Goal: Navigation & Orientation: Find specific page/section

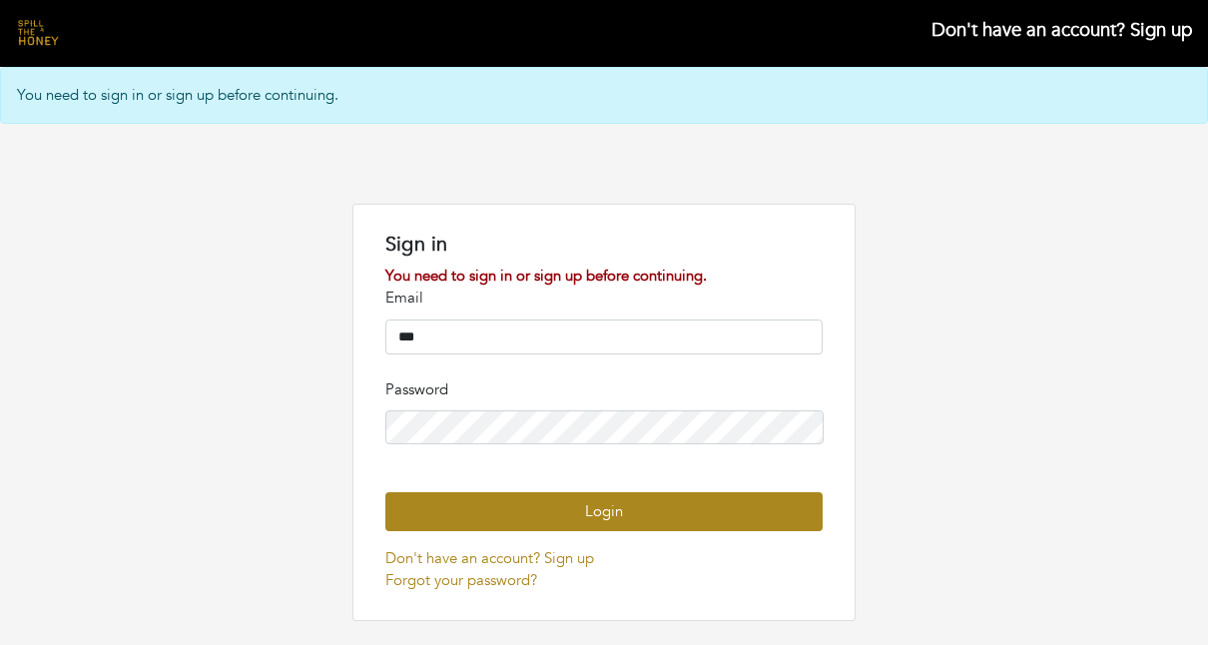
type input "**********"
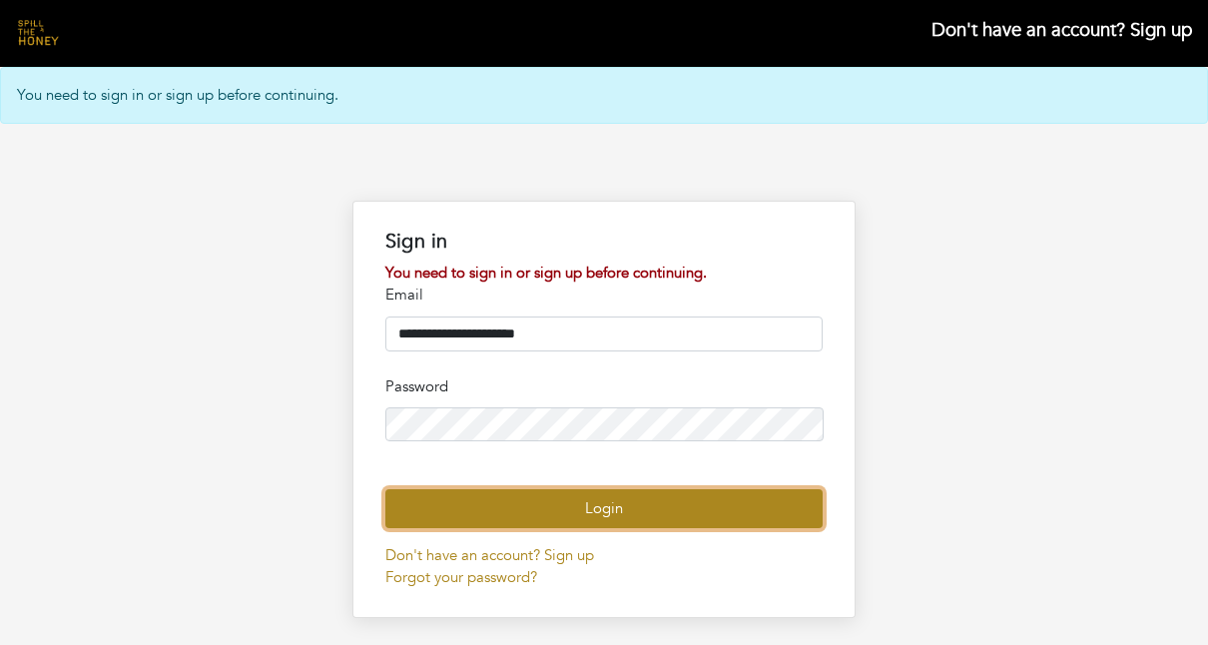
click at [470, 528] on button "Login" at bounding box center [603, 508] width 437 height 39
click at [574, 528] on button "Login" at bounding box center [603, 508] width 437 height 39
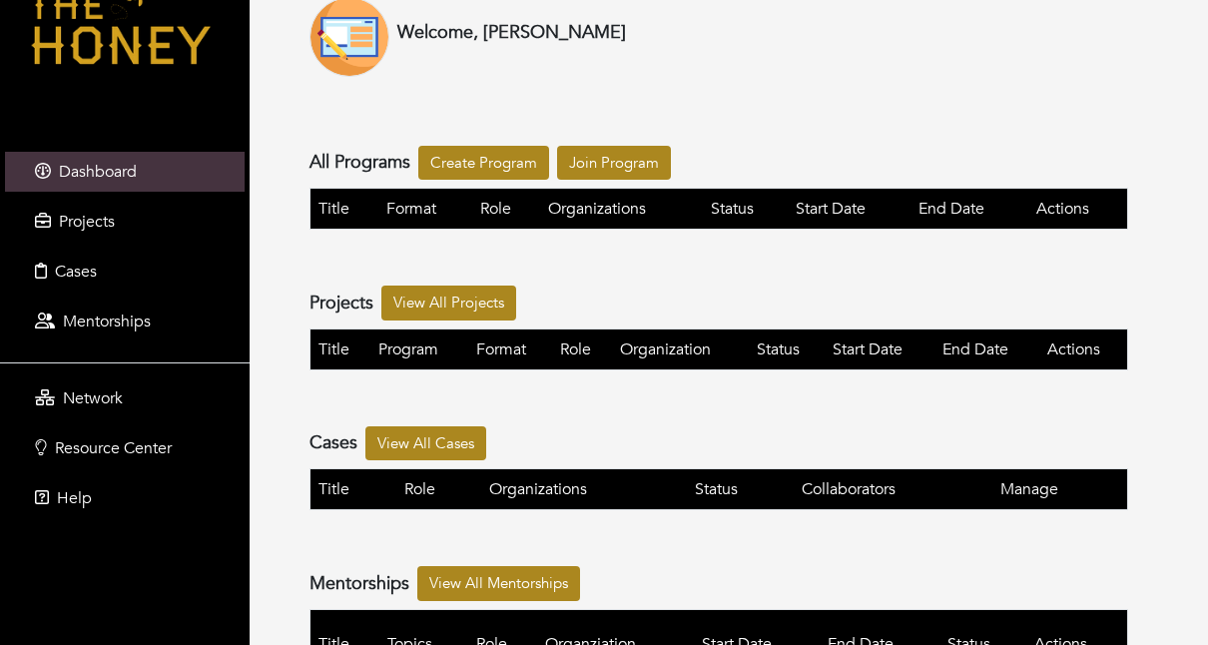
scroll to position [174, 0]
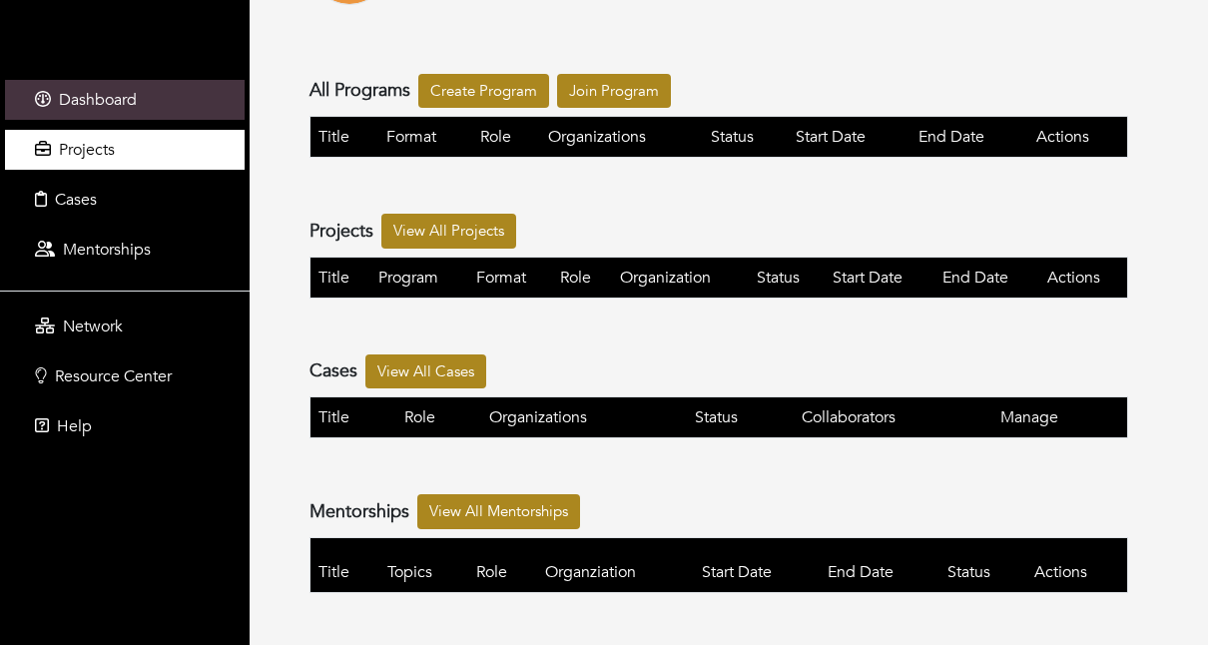
click at [91, 155] on span "Projects" at bounding box center [87, 150] width 56 height 22
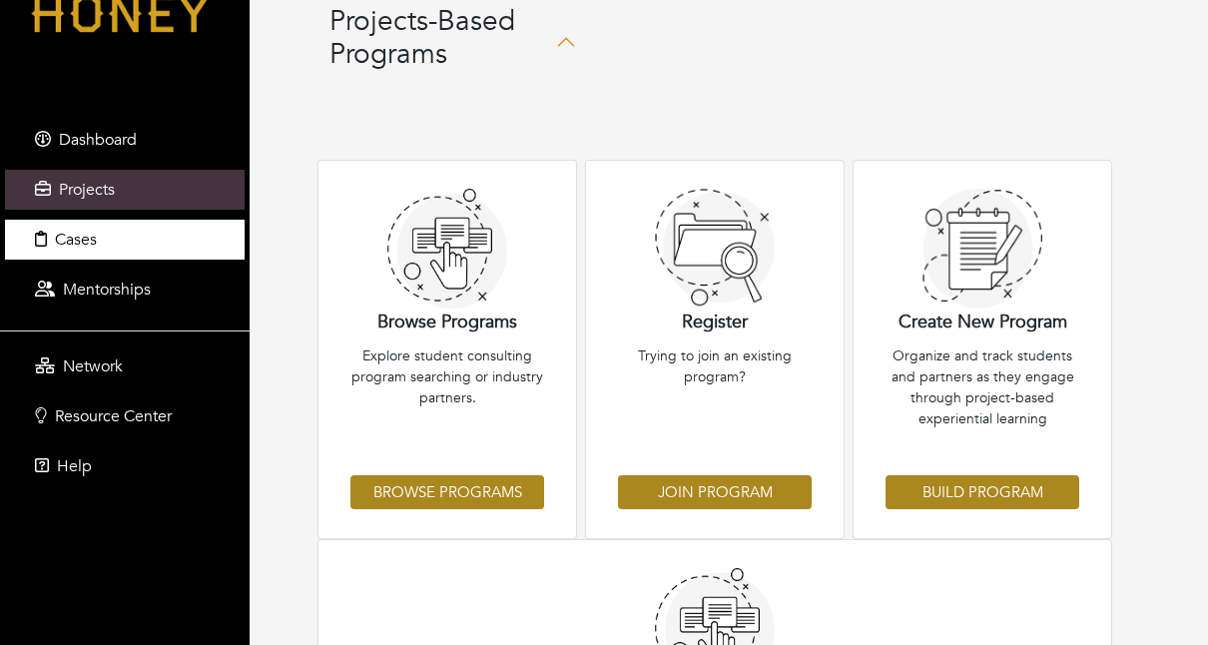
click at [58, 235] on span "Cases" at bounding box center [76, 240] width 42 height 22
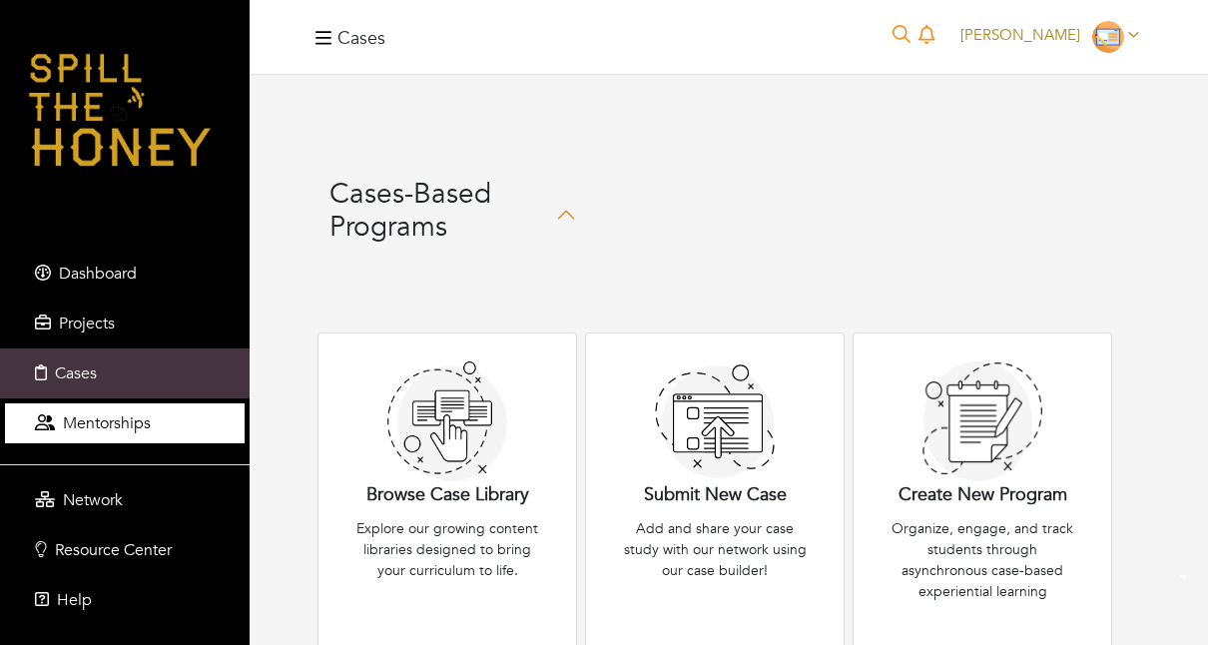
click at [100, 425] on span "Mentorships" at bounding box center [107, 423] width 88 height 22
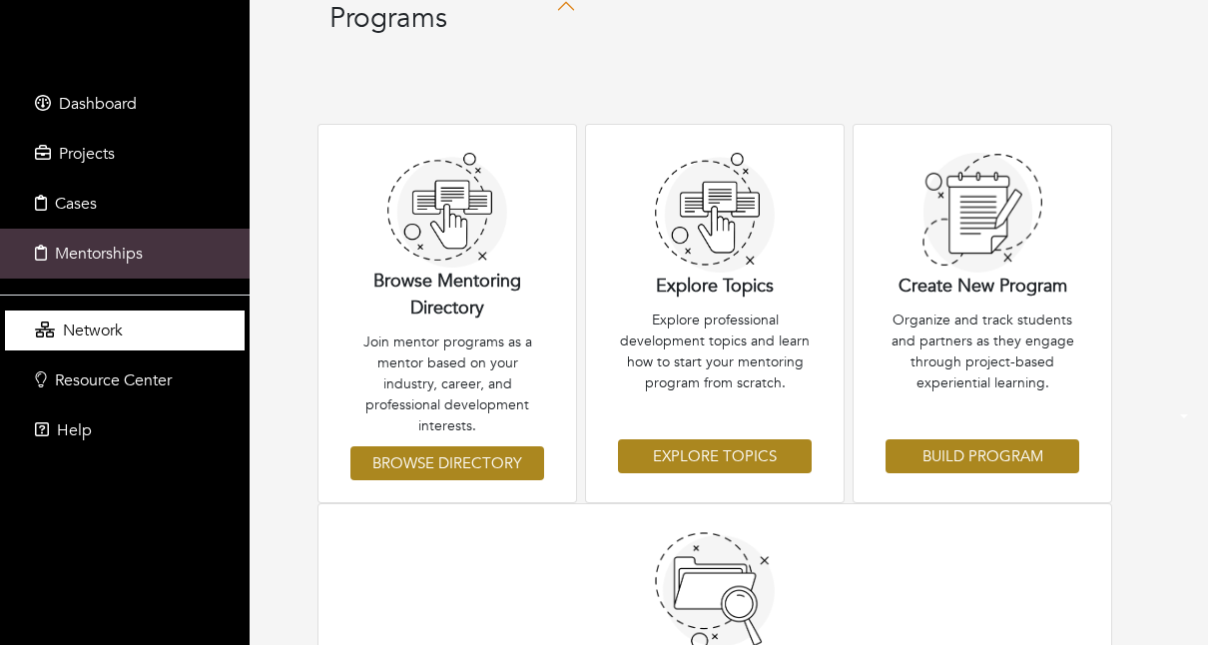
click at [82, 337] on span "Network" at bounding box center [93, 330] width 60 height 22
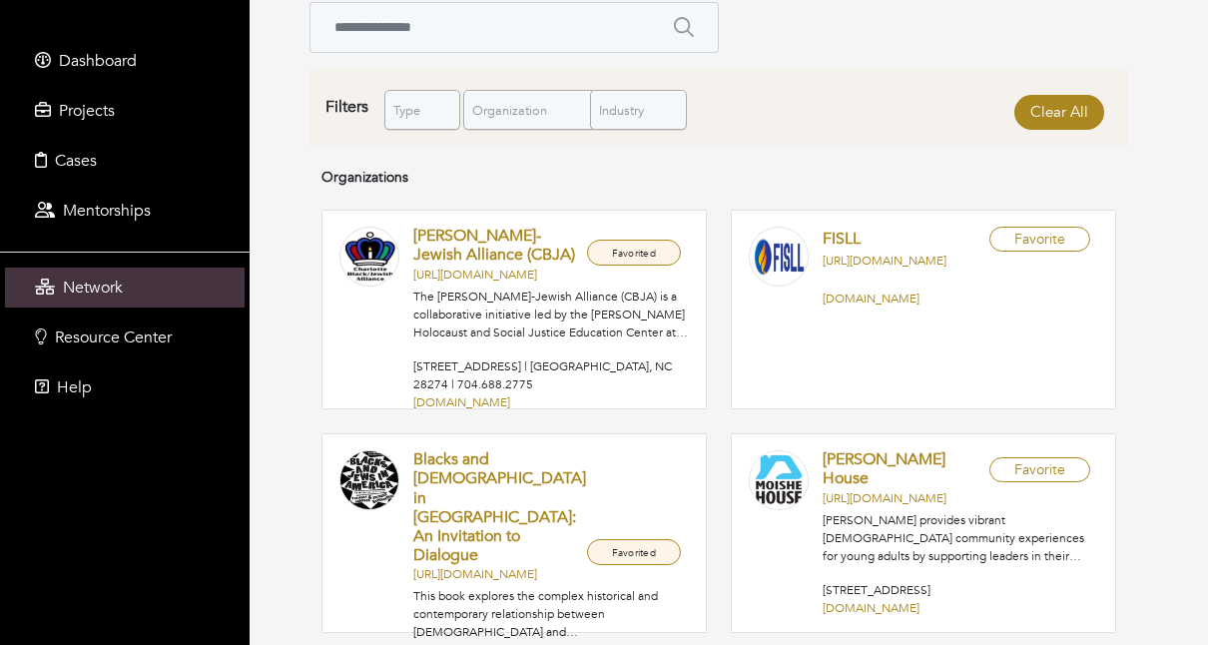
scroll to position [215, 0]
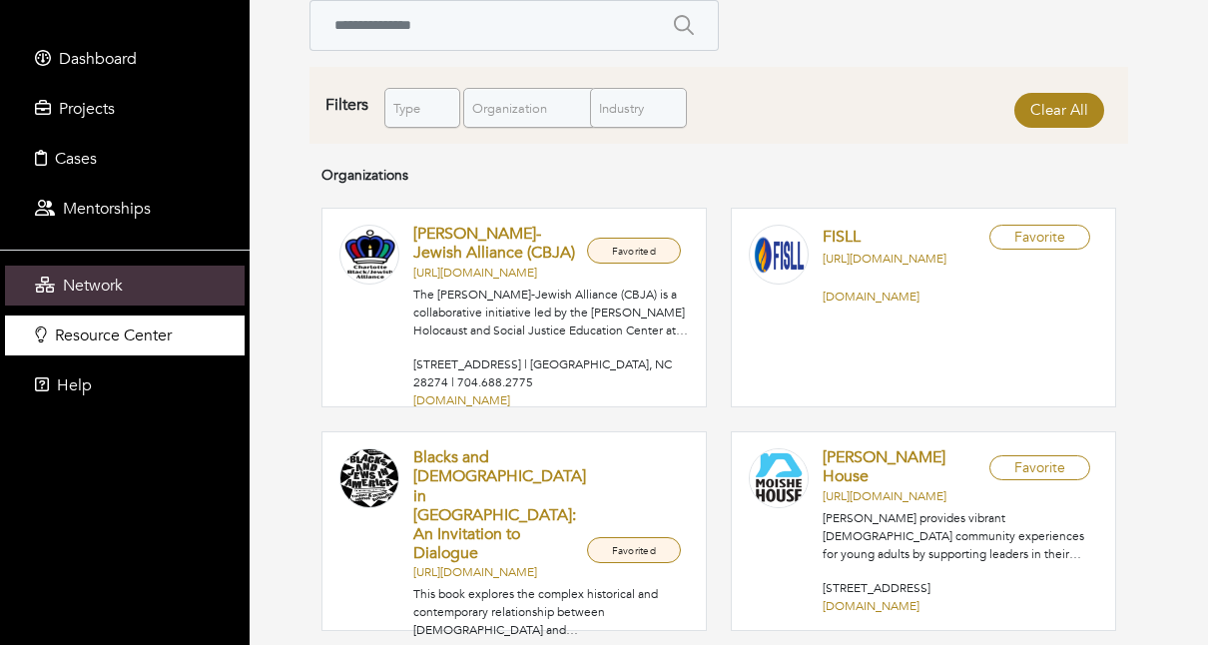
click at [90, 335] on span "Resource Center" at bounding box center [113, 335] width 117 height 22
